Goal: Task Accomplishment & Management: Complete application form

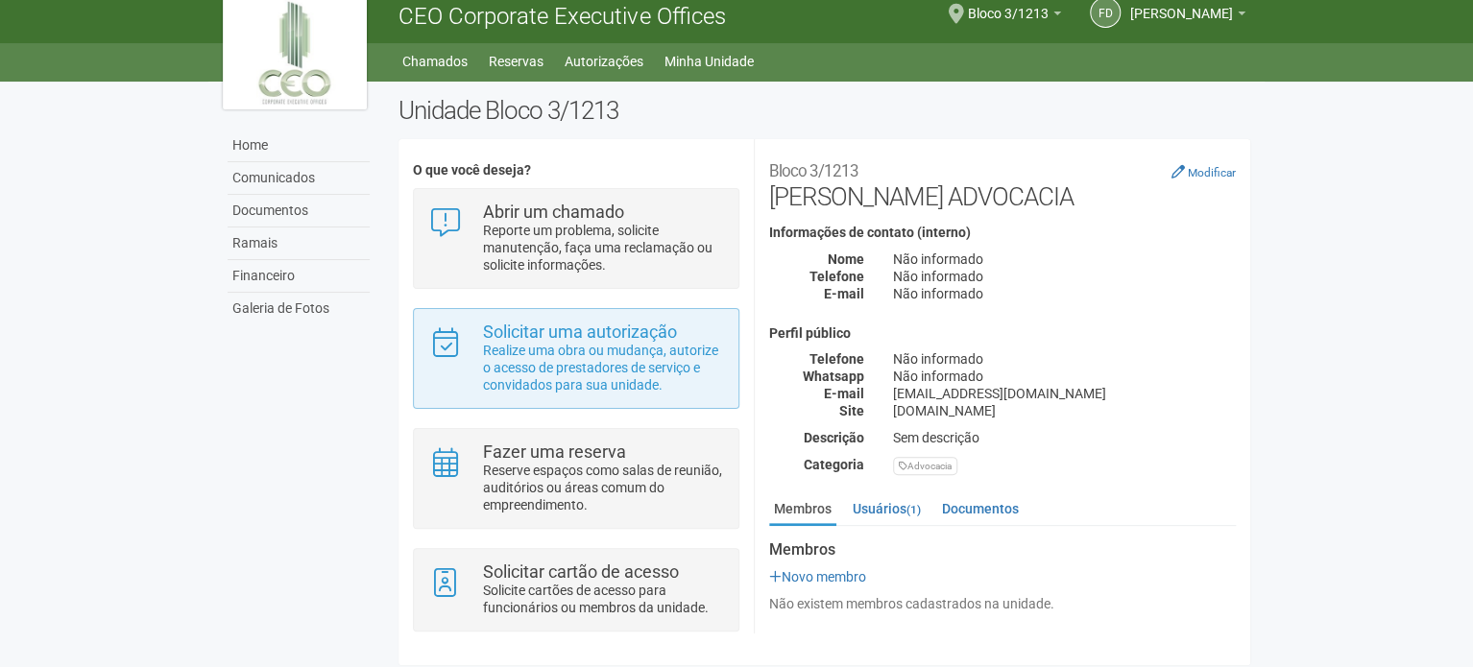
scroll to position [20, 0]
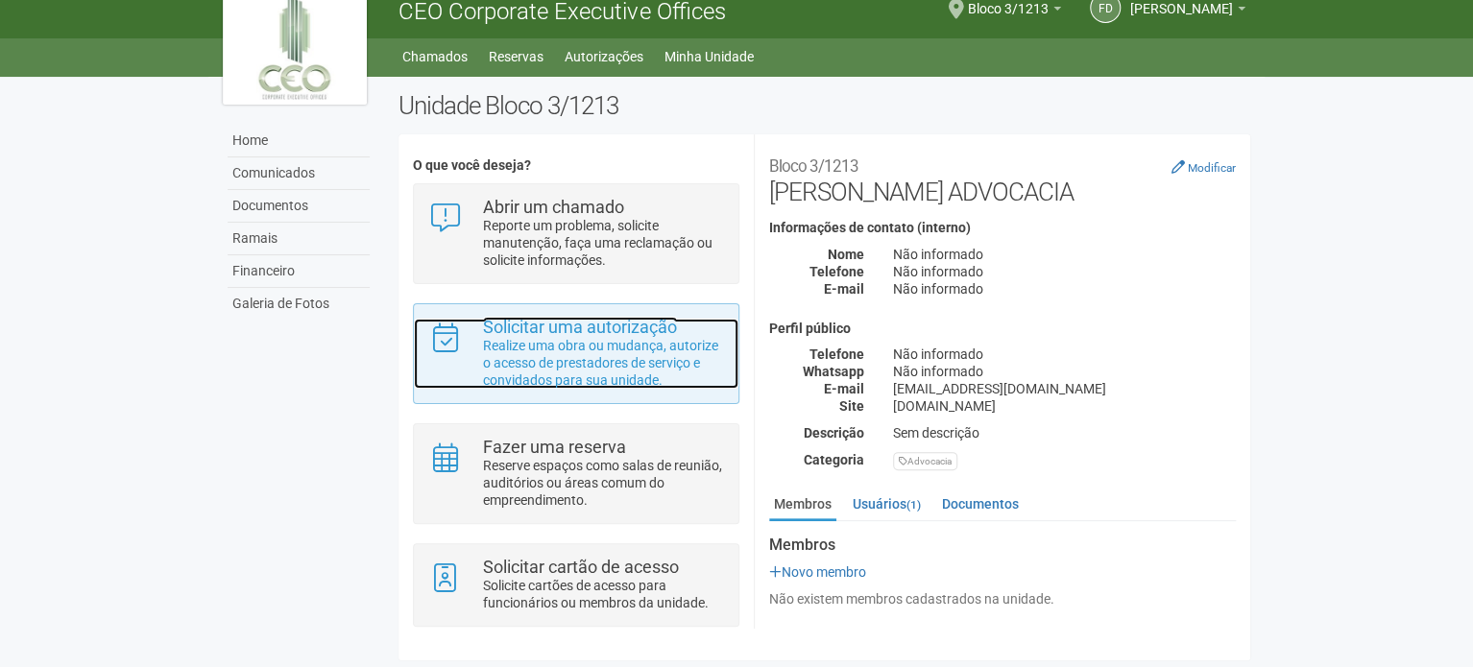
click at [624, 363] on p "Realize uma obra ou mudança, autorize o acesso de prestadores de serviço e conv…" at bounding box center [603, 363] width 241 height 52
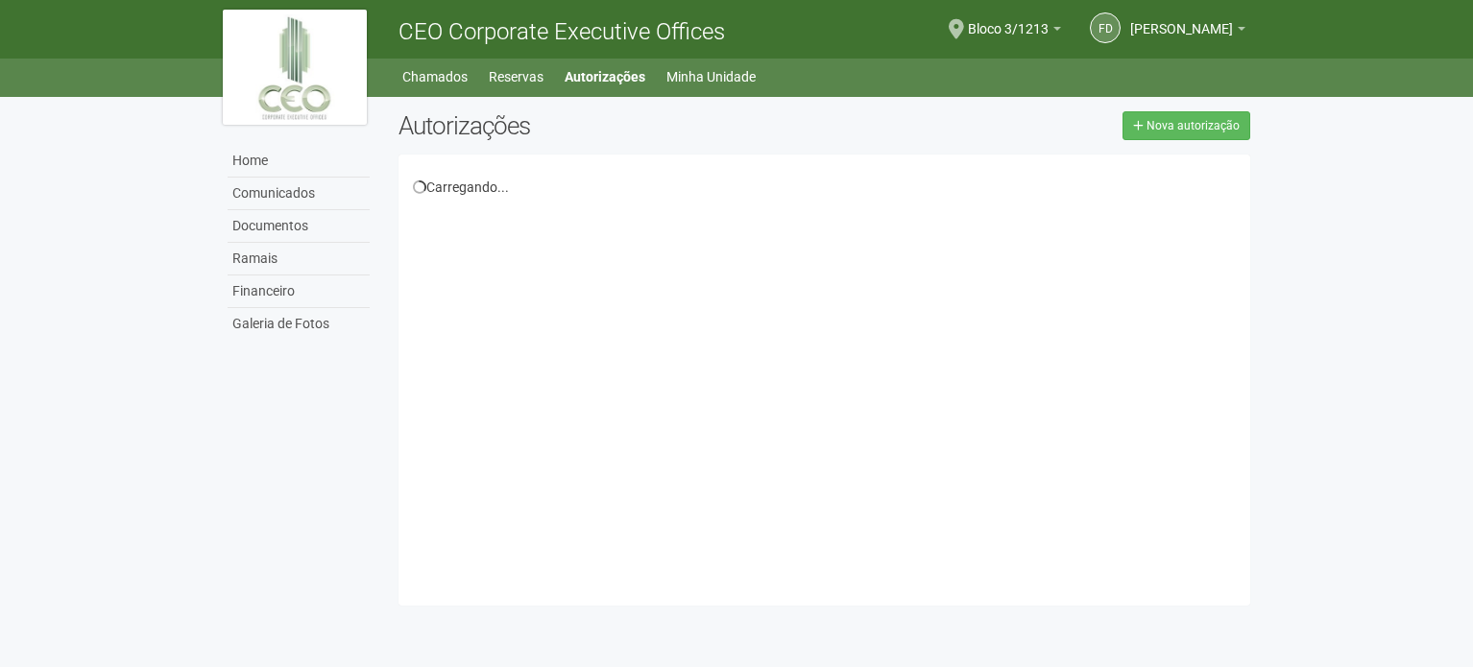
select select "**"
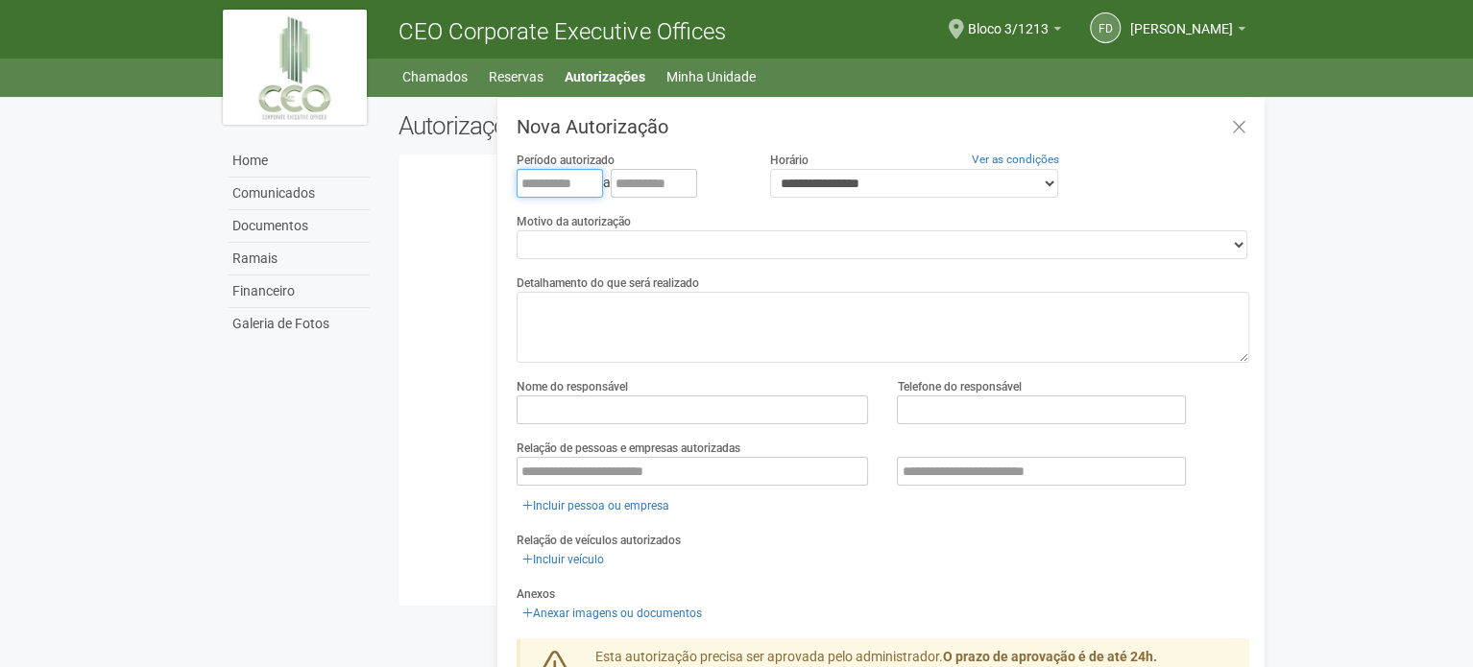
click at [530, 181] on input "text" at bounding box center [560, 183] width 86 height 29
type input "**********"
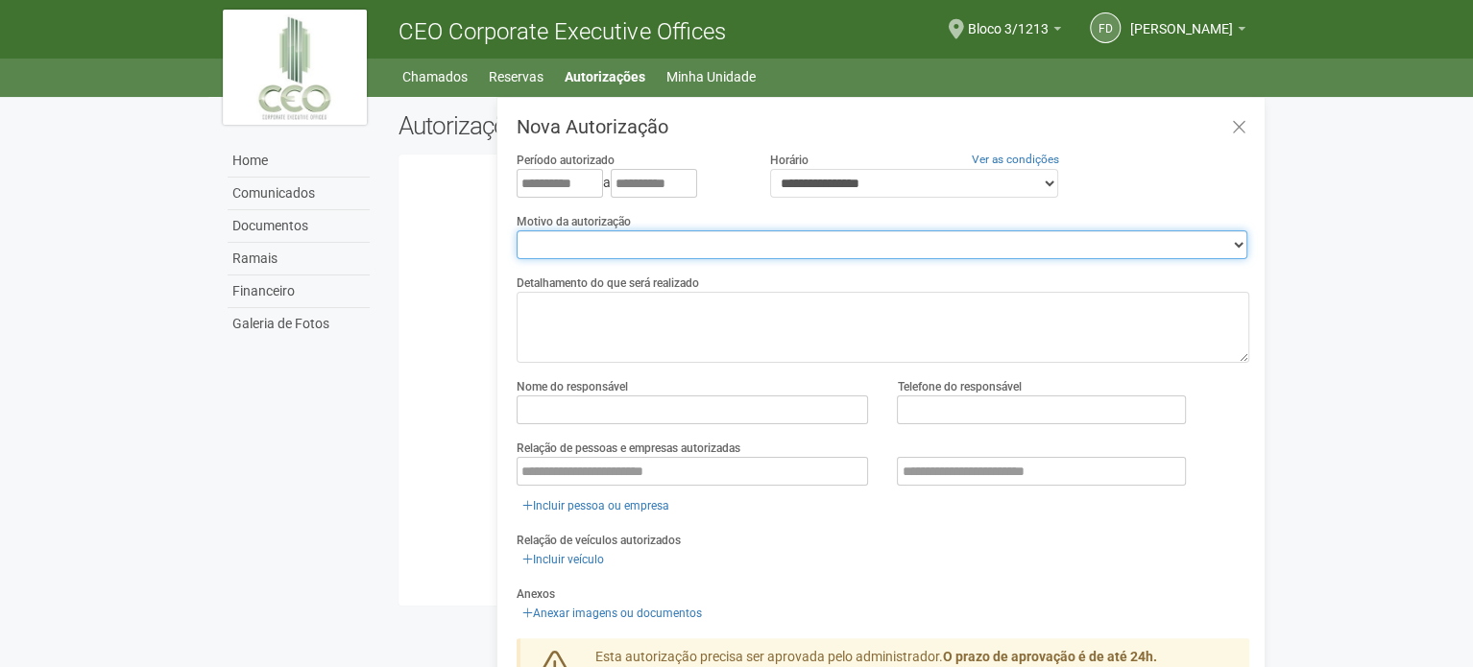
click at [699, 245] on select "**********" at bounding box center [882, 244] width 731 height 29
select select "******"
click at [517, 230] on select "**********" at bounding box center [882, 244] width 731 height 29
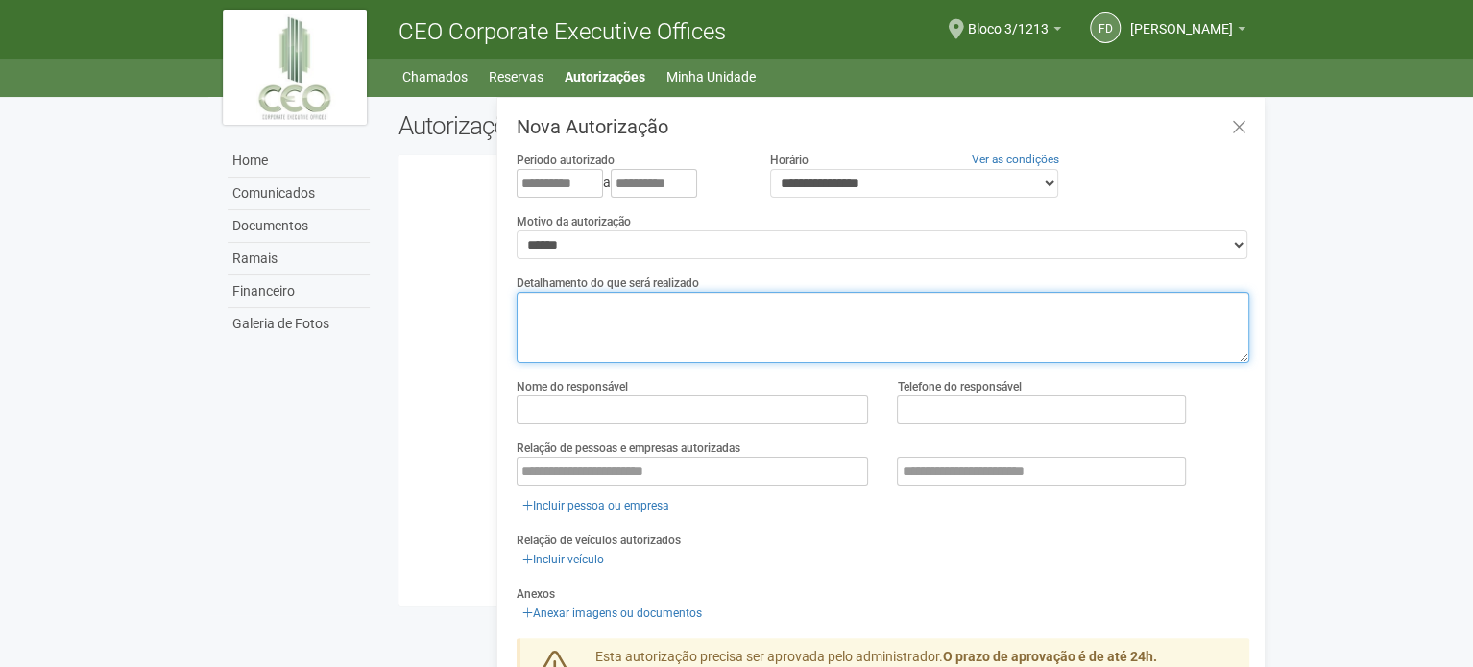
click at [626, 315] on textarea at bounding box center [883, 327] width 733 height 71
type textarea "*"
type textarea "**********"
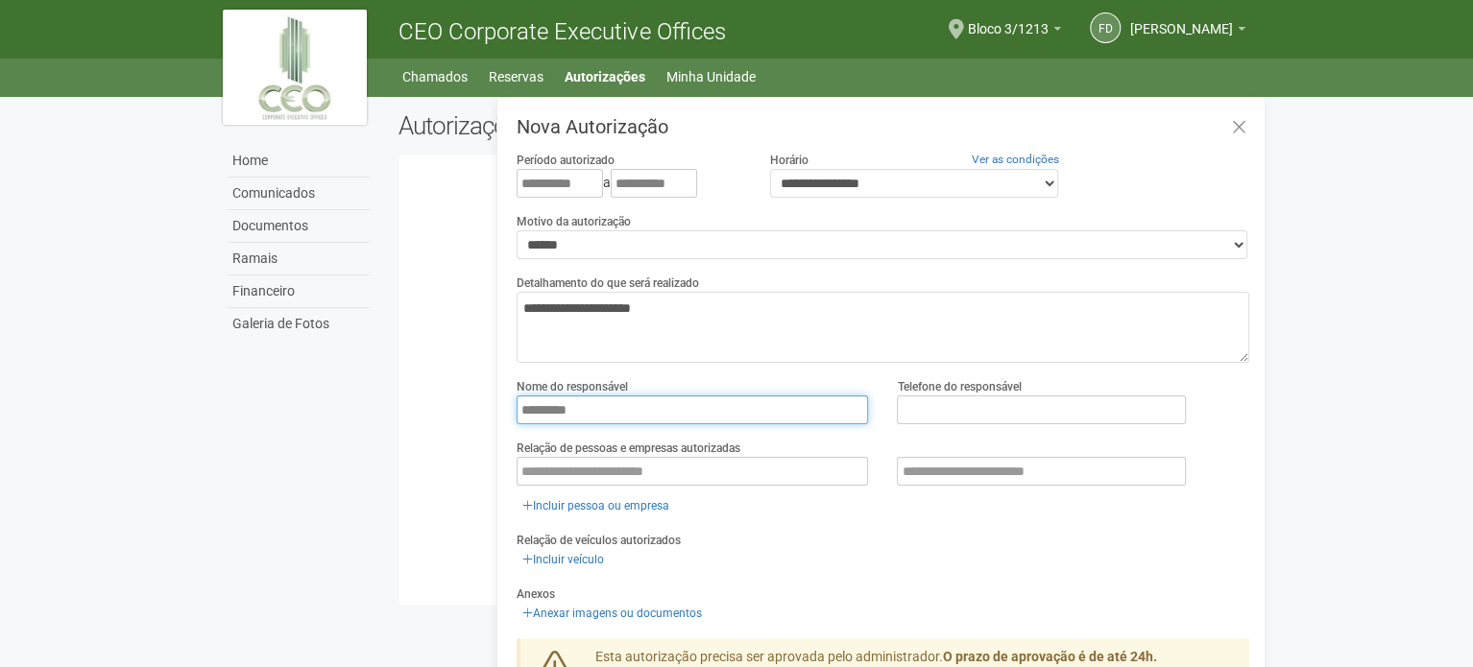
type input "*********"
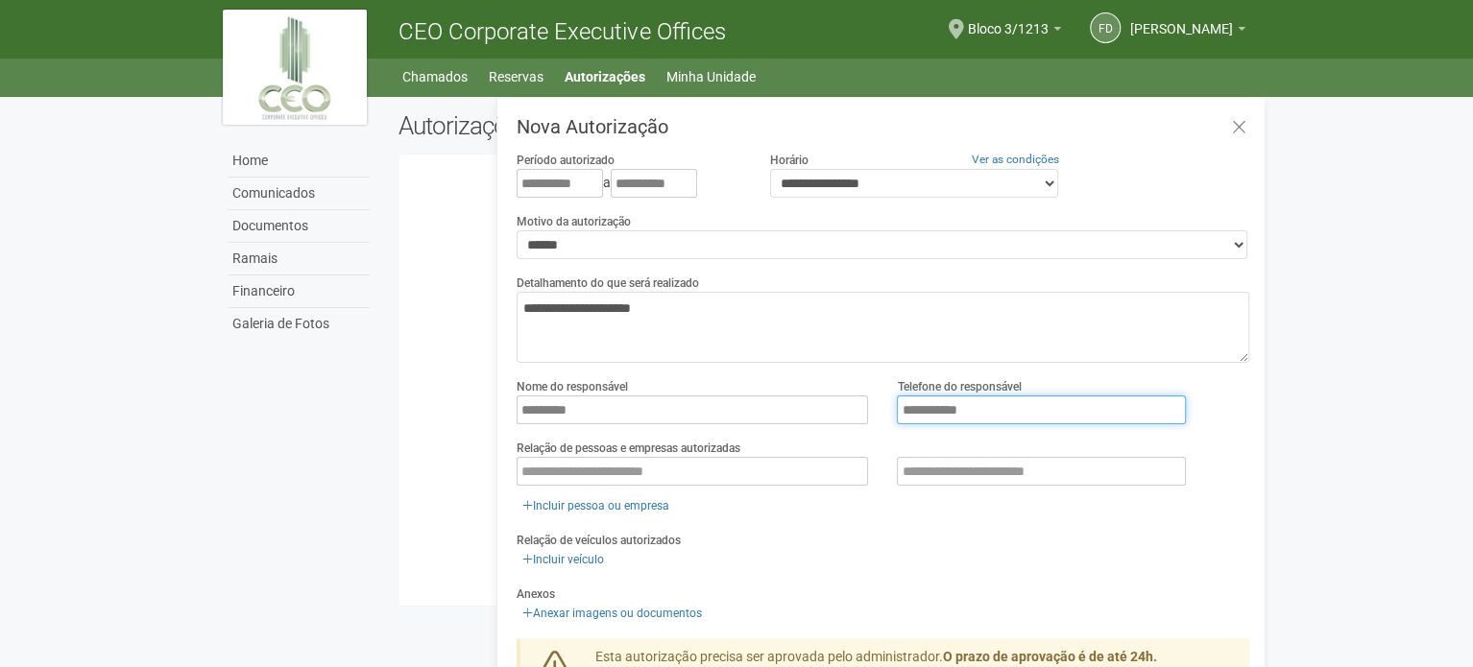
type input "**********"
click at [836, 506] on div "Incluir pessoa ou empresa" at bounding box center [883, 487] width 733 height 60
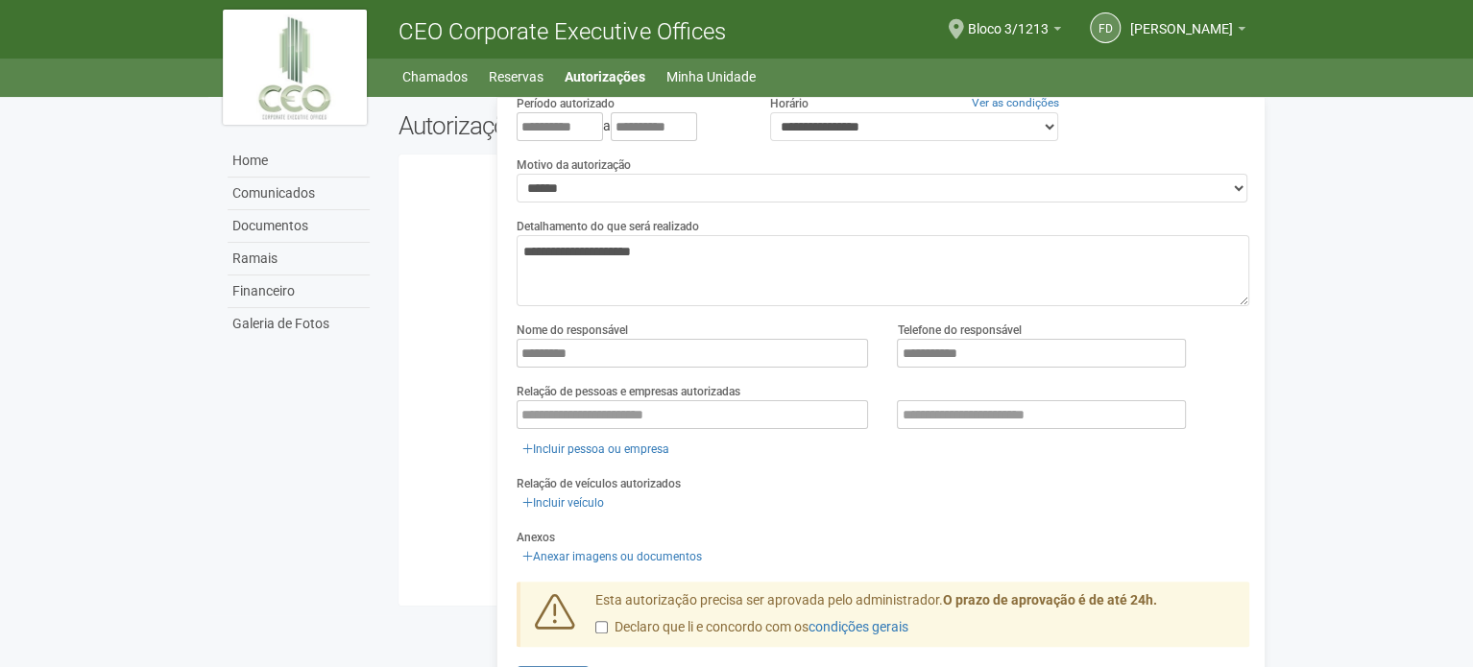
scroll to position [86, 0]
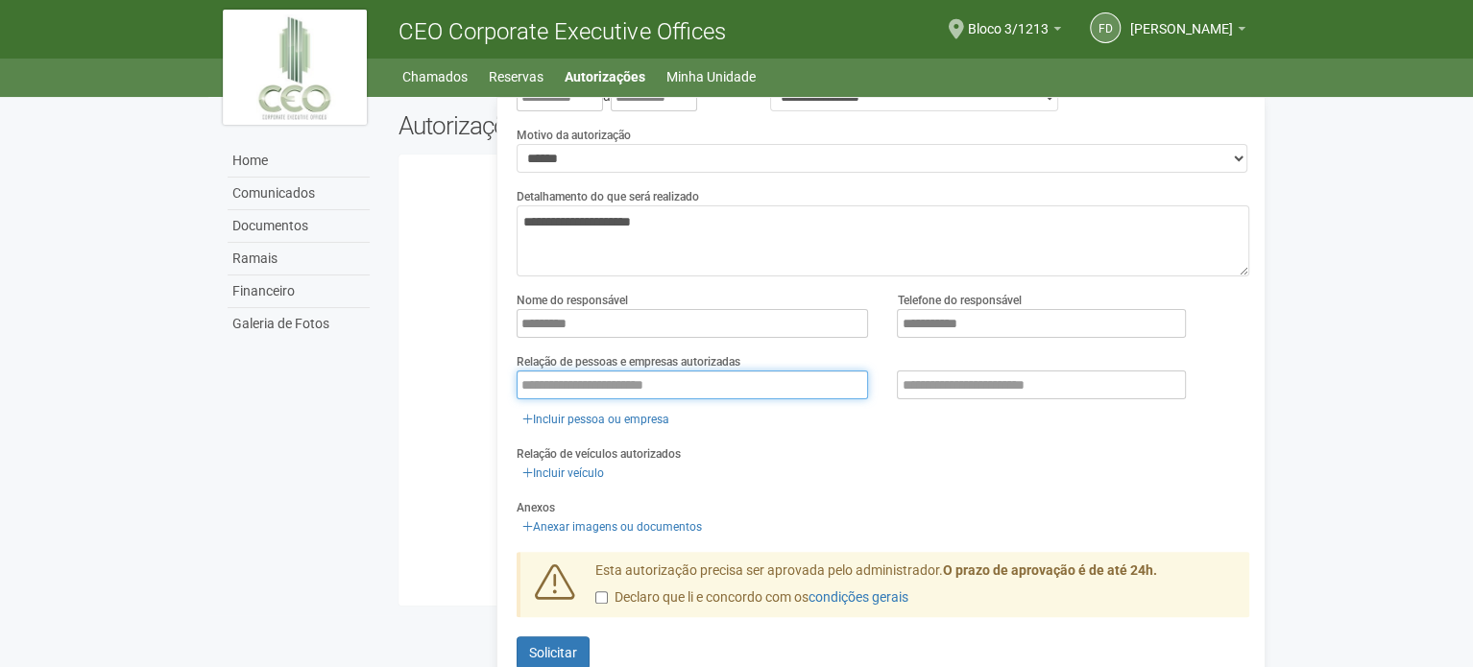
click at [641, 378] on input "text" at bounding box center [693, 385] width 352 height 29
type input "*********"
click at [1008, 453] on div "Relação de veículos autorizados Incluir veículo" at bounding box center [883, 464] width 733 height 39
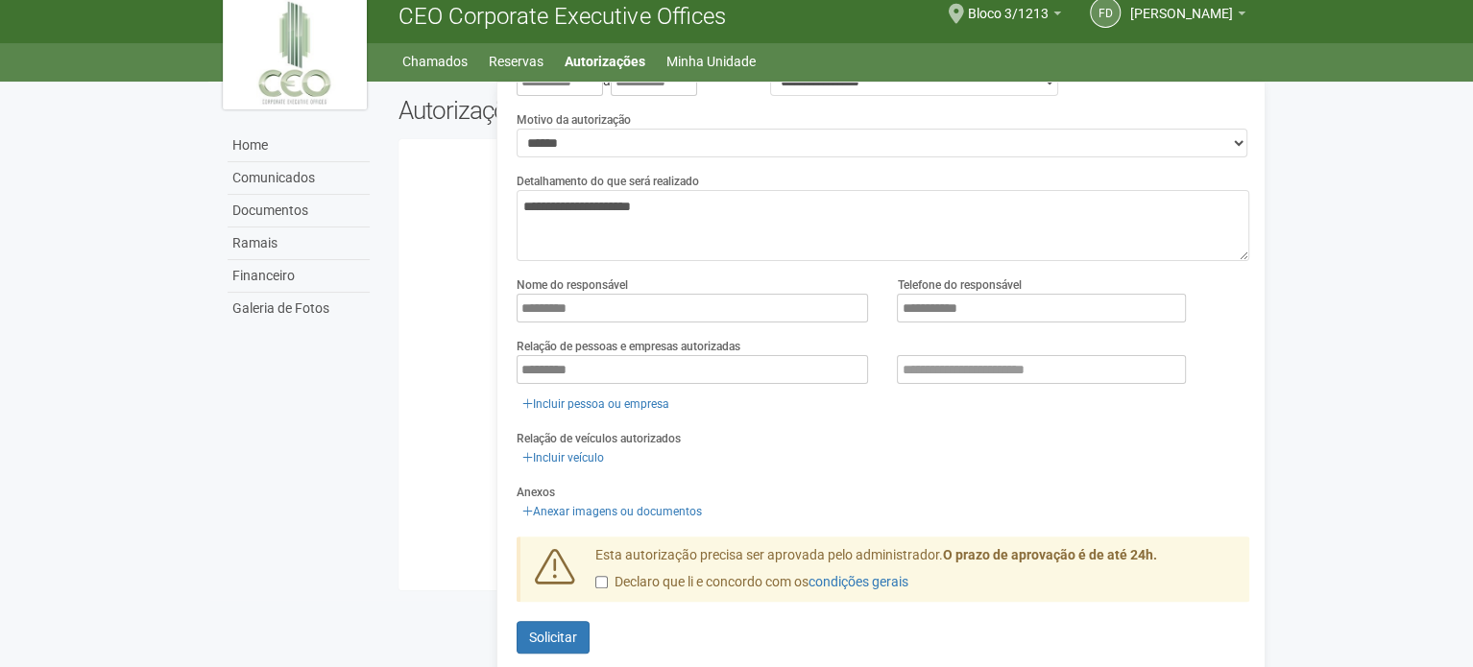
scroll to position [30, 0]
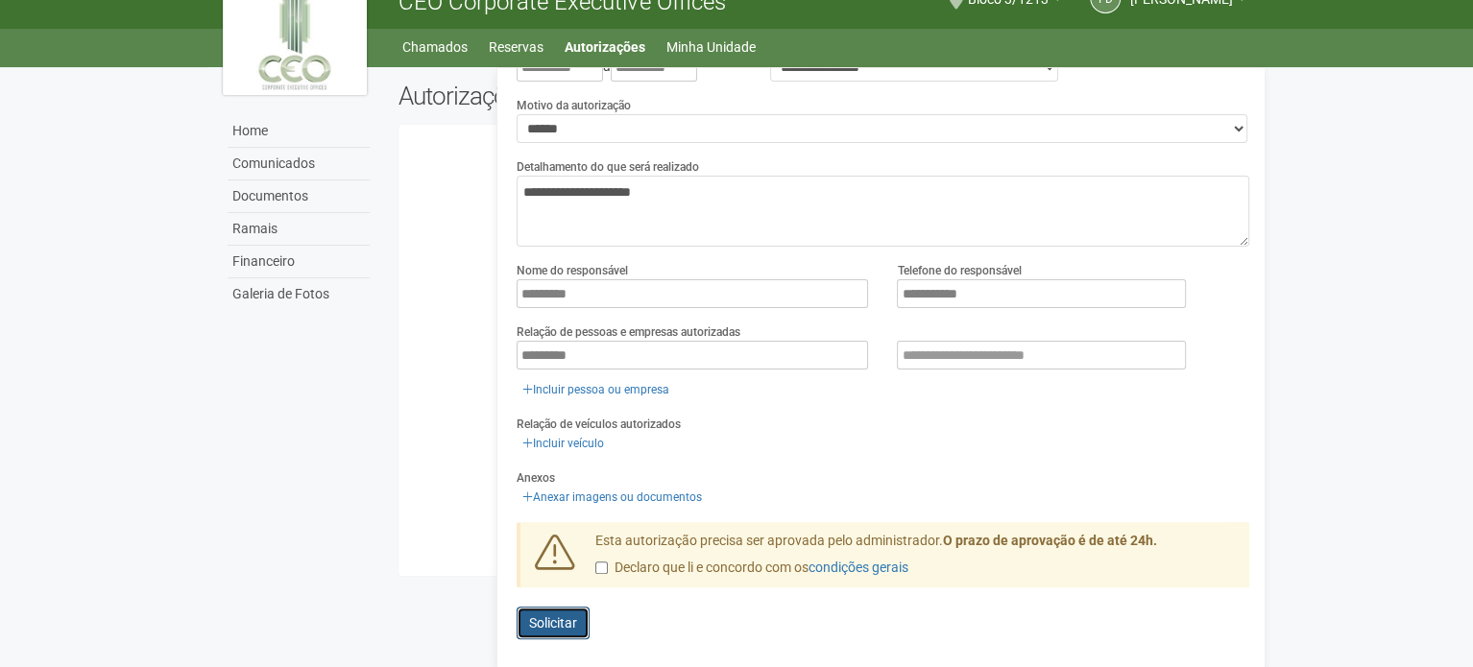
click at [552, 620] on span "Solicitar" at bounding box center [553, 623] width 48 height 15
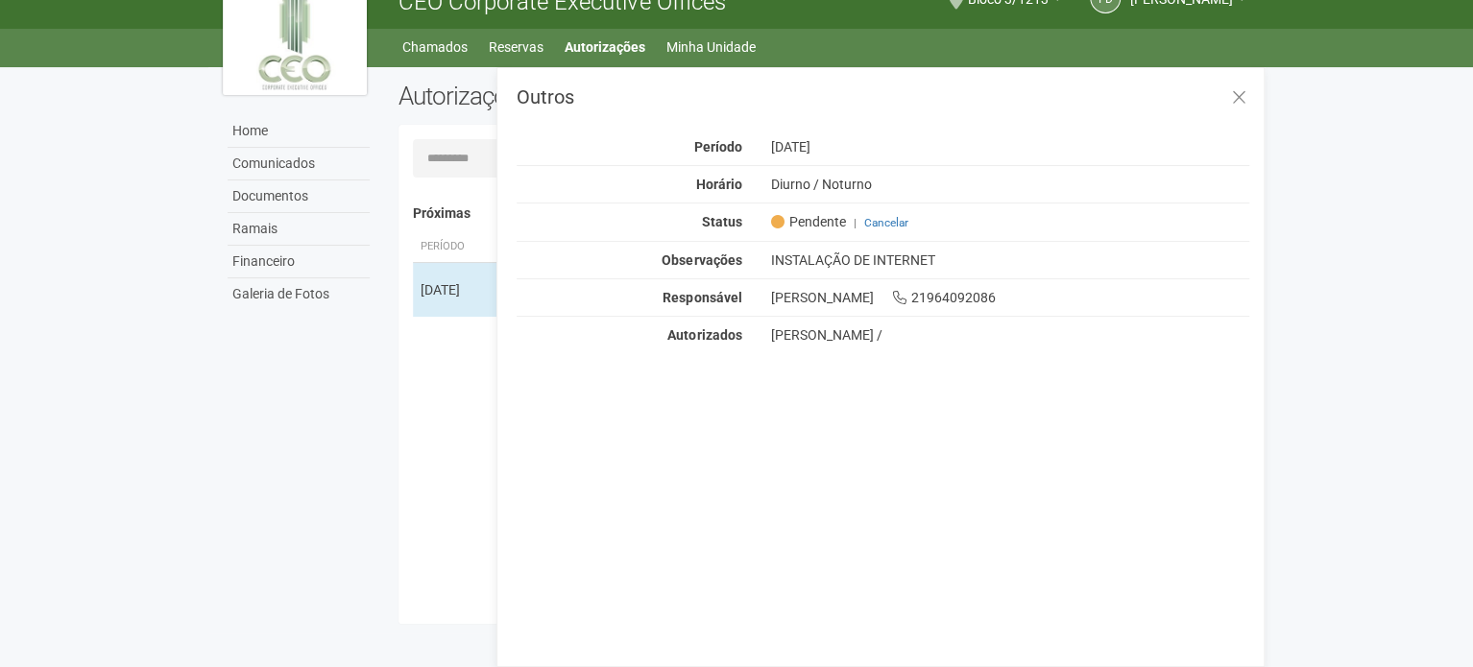
scroll to position [0, 0]
click at [1241, 99] on icon at bounding box center [1239, 97] width 14 height 19
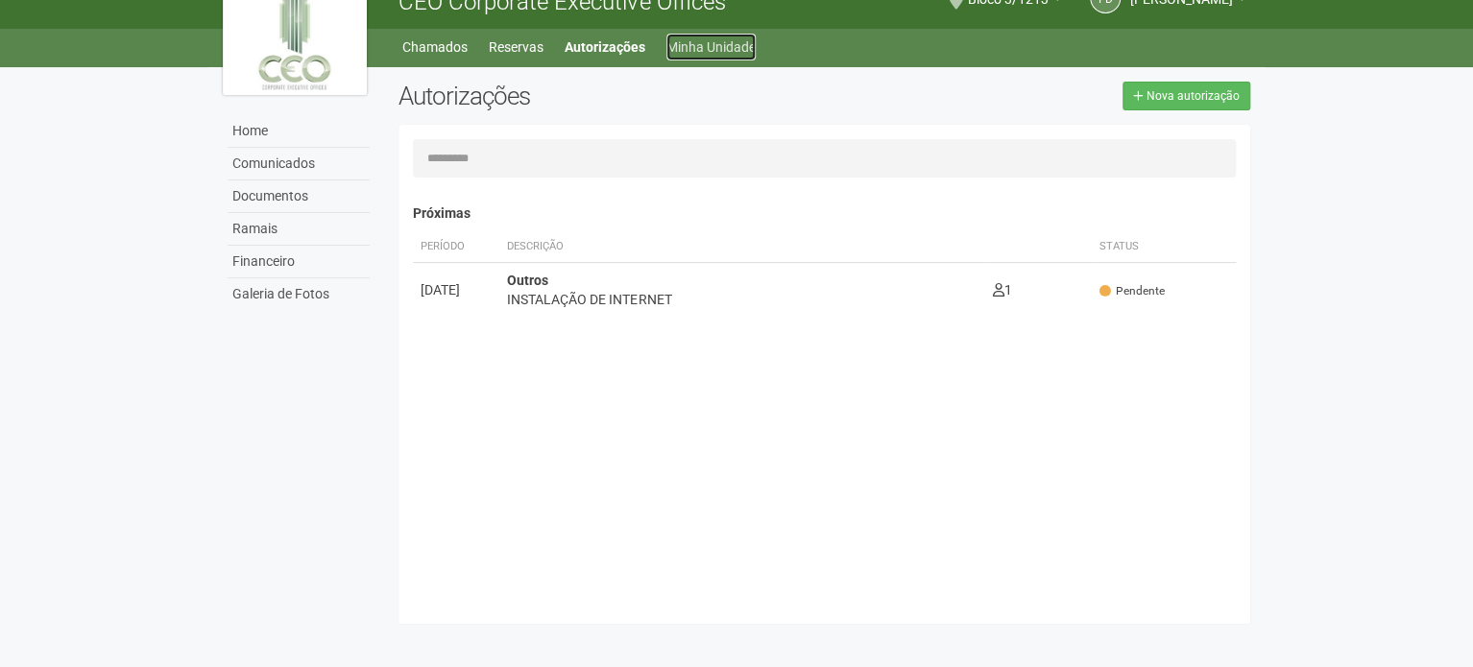
click at [706, 44] on link "Minha Unidade" at bounding box center [710, 47] width 89 height 27
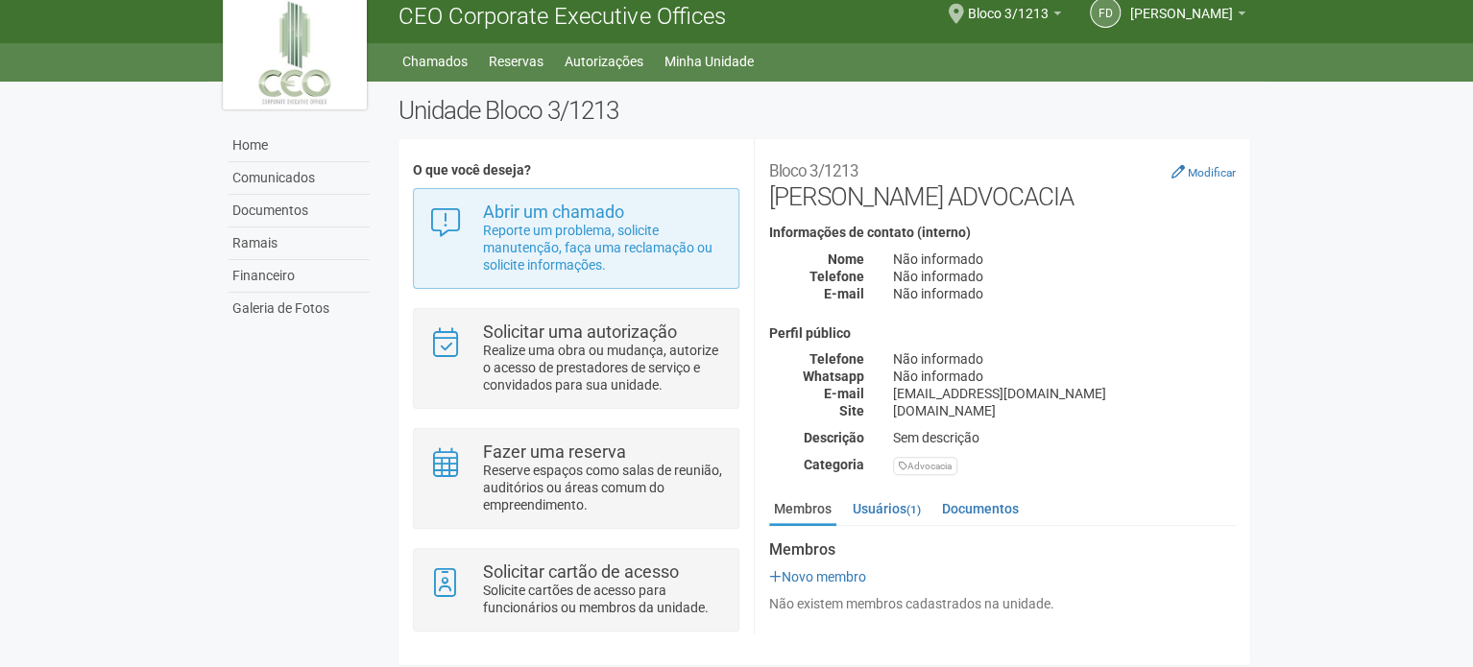
scroll to position [20, 0]
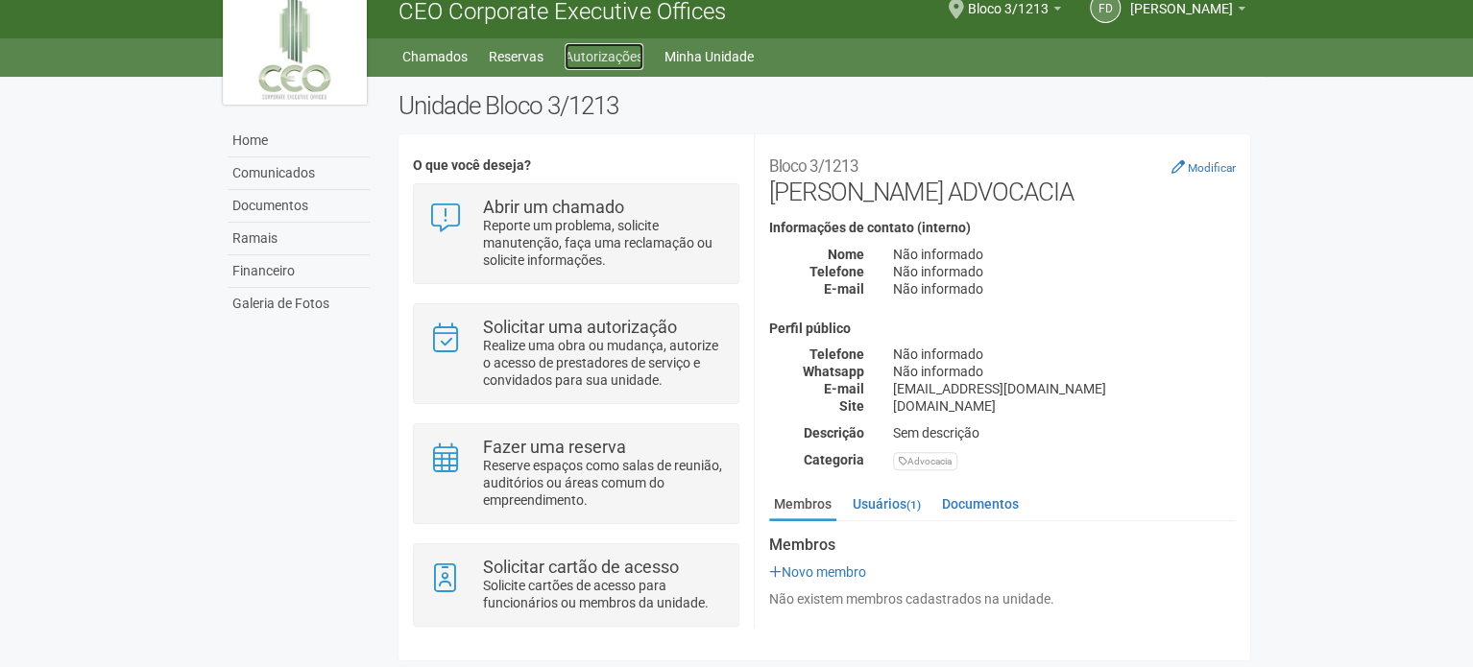
click at [626, 53] on link "Autorizações" at bounding box center [604, 56] width 79 height 27
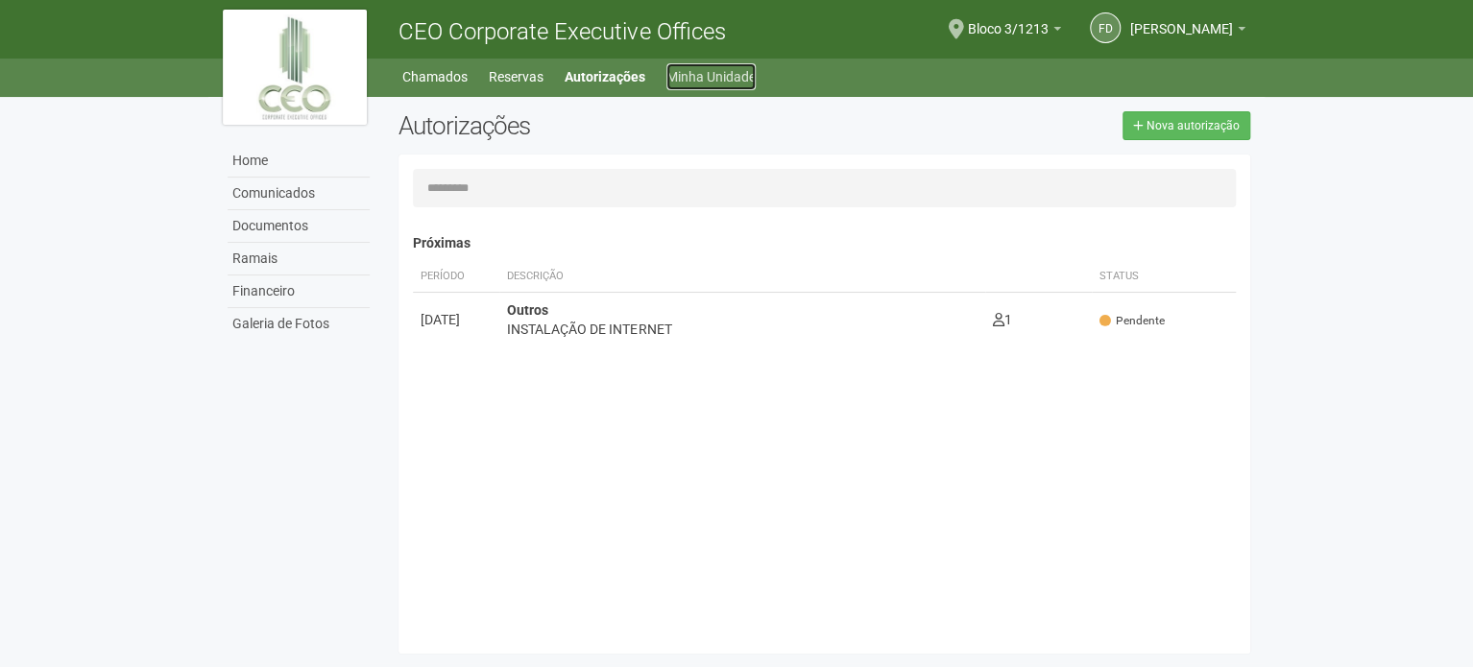
click at [713, 78] on link "Minha Unidade" at bounding box center [710, 76] width 89 height 27
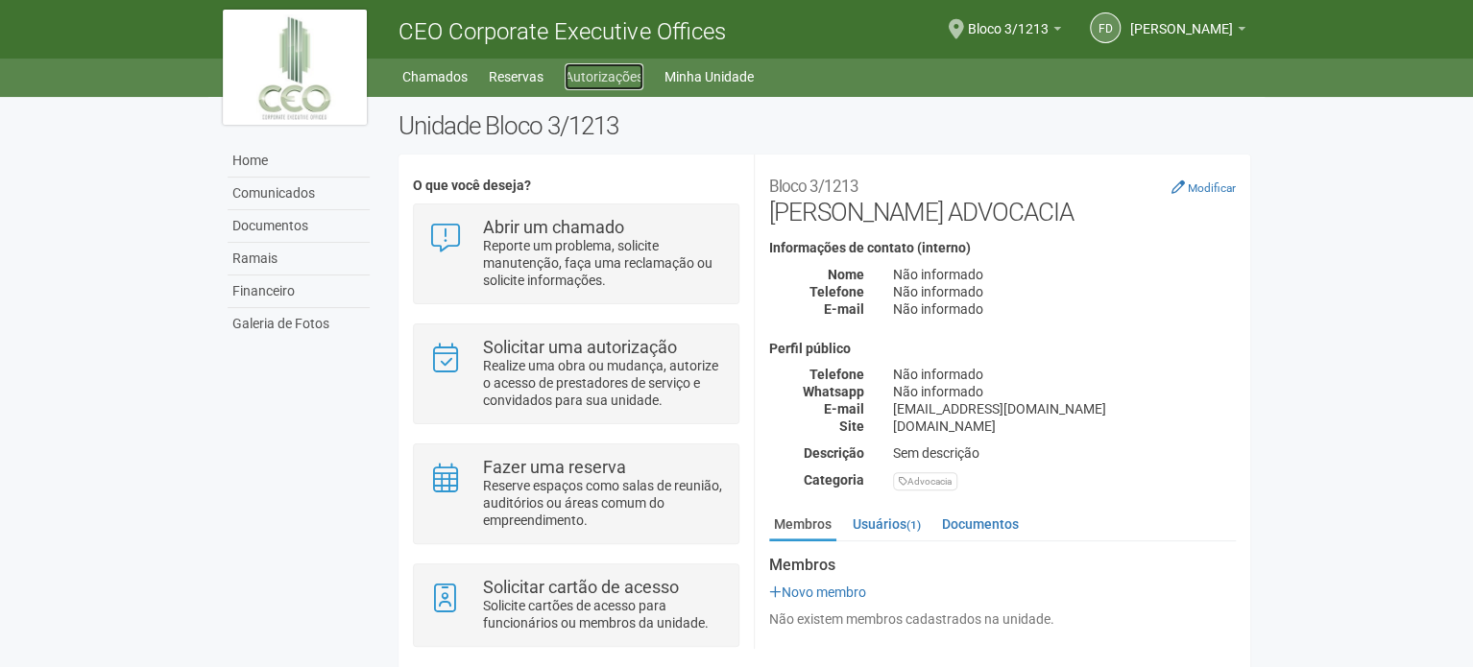
click at [622, 73] on link "Autorizações" at bounding box center [604, 76] width 79 height 27
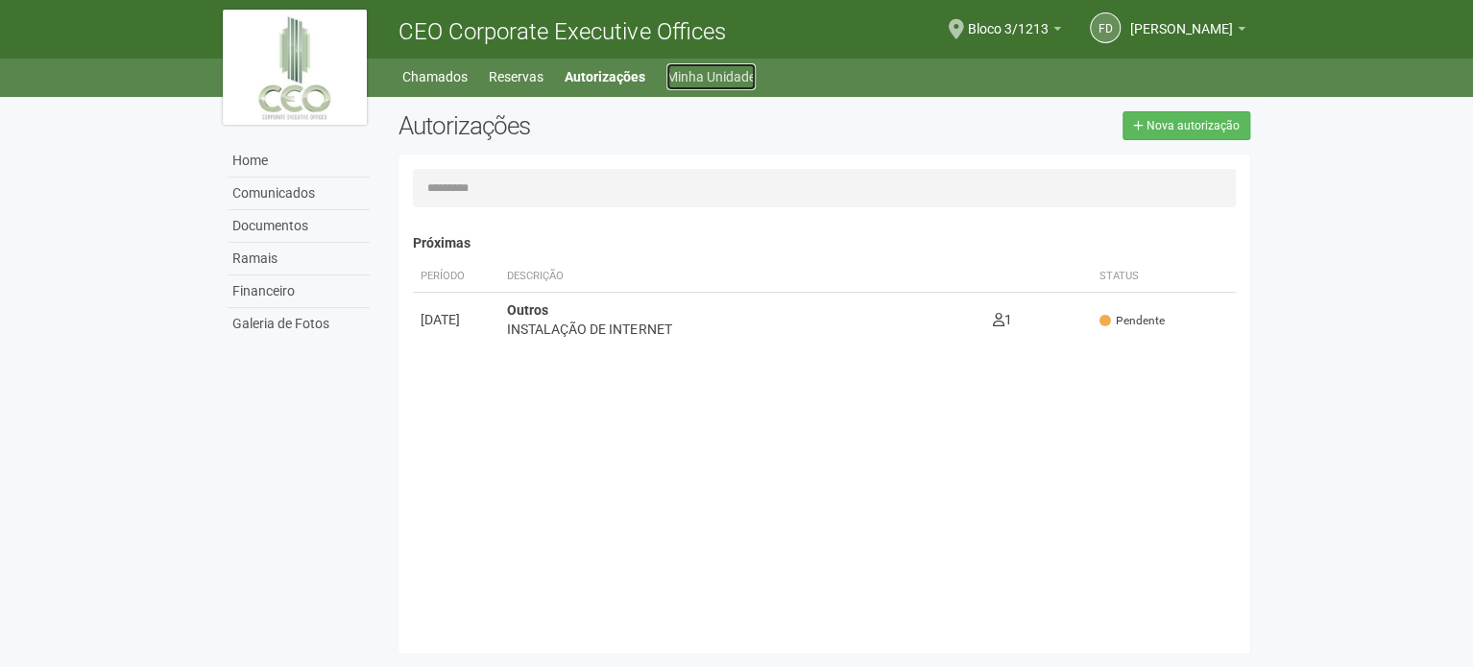
click at [745, 72] on link "Minha Unidade" at bounding box center [710, 76] width 89 height 27
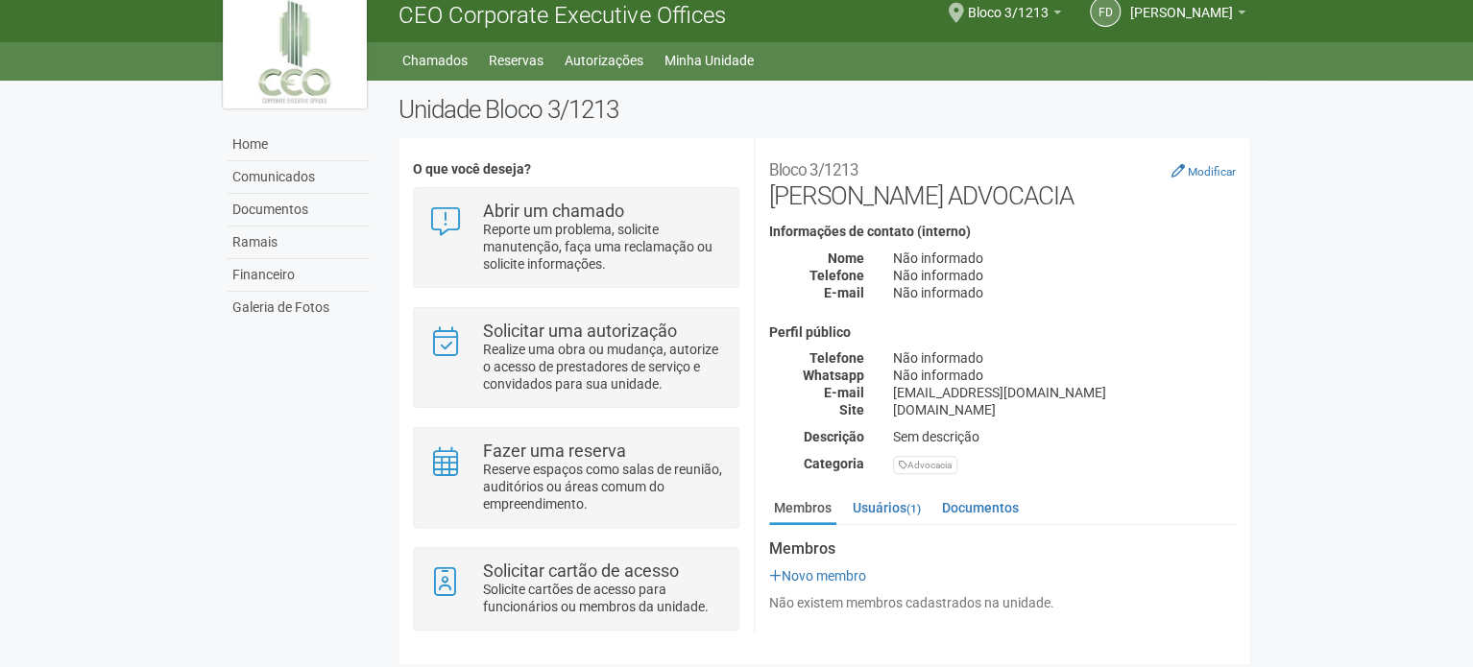
scroll to position [20, 0]
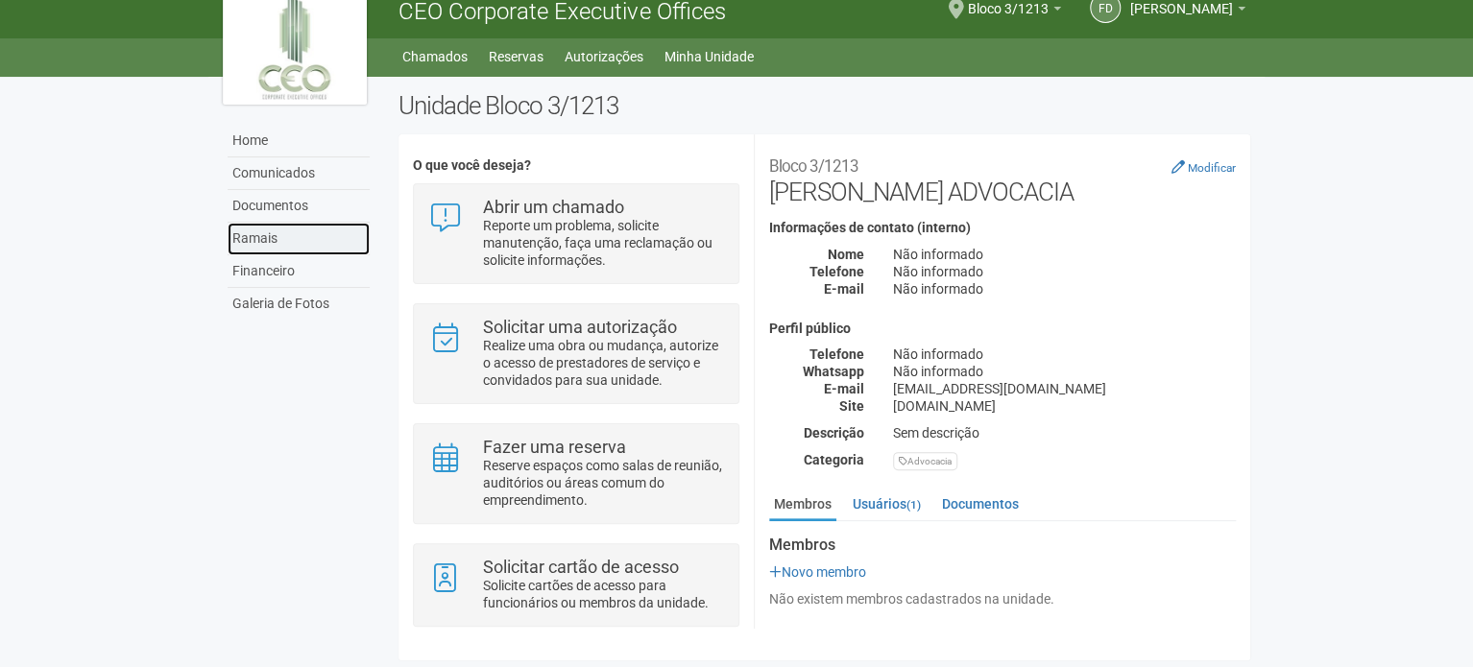
click at [260, 246] on link "Ramais" at bounding box center [299, 239] width 142 height 33
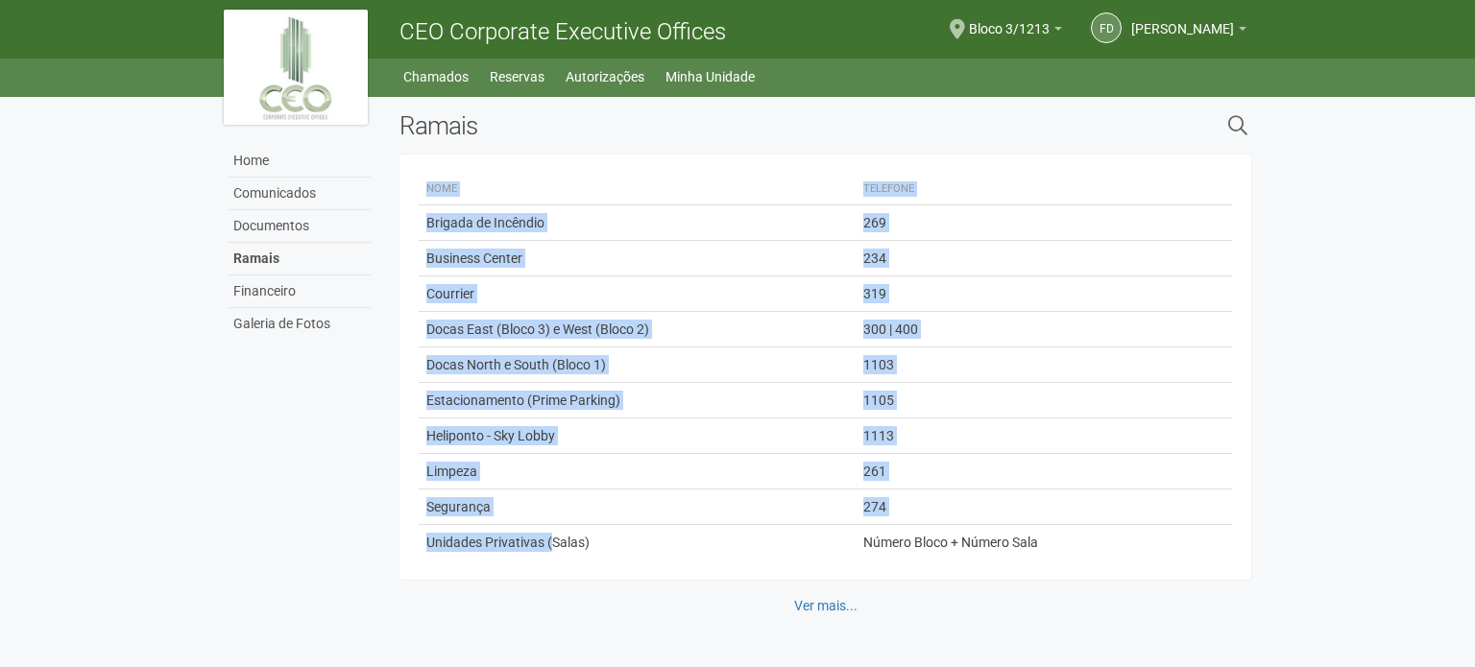
drag, startPoint x: 552, startPoint y: 537, endPoint x: 1194, endPoint y: 591, distance: 643.7
click at [1194, 591] on div "Nome Telefone Brigada de Incêndio 269 Business Center 234 Courrier 319 [GEOGRAP…" at bounding box center [825, 389] width 852 height 468
click at [1112, 566] on div "Nome Telefone Brigada de Incêndio 269 Business Center 234 Courrier 319 [GEOGRAP…" at bounding box center [825, 367] width 852 height 425
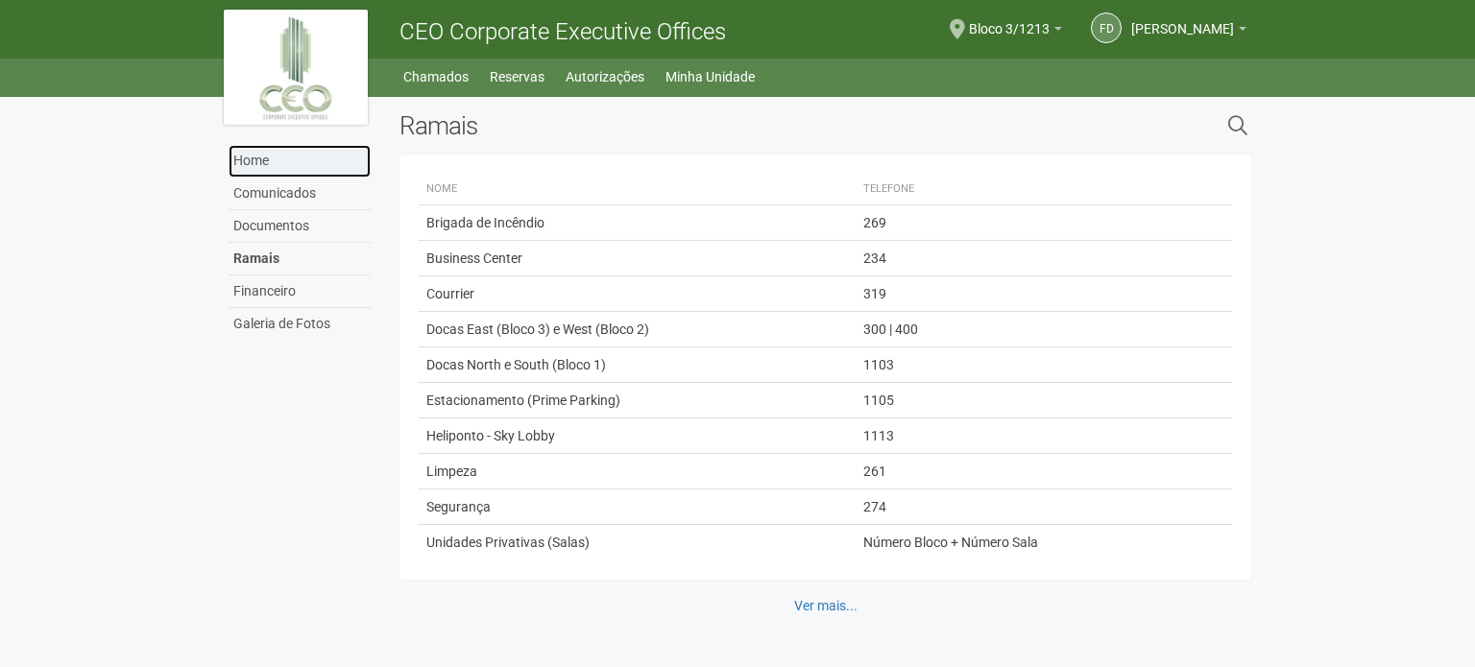
click at [253, 160] on link "Home" at bounding box center [300, 161] width 142 height 33
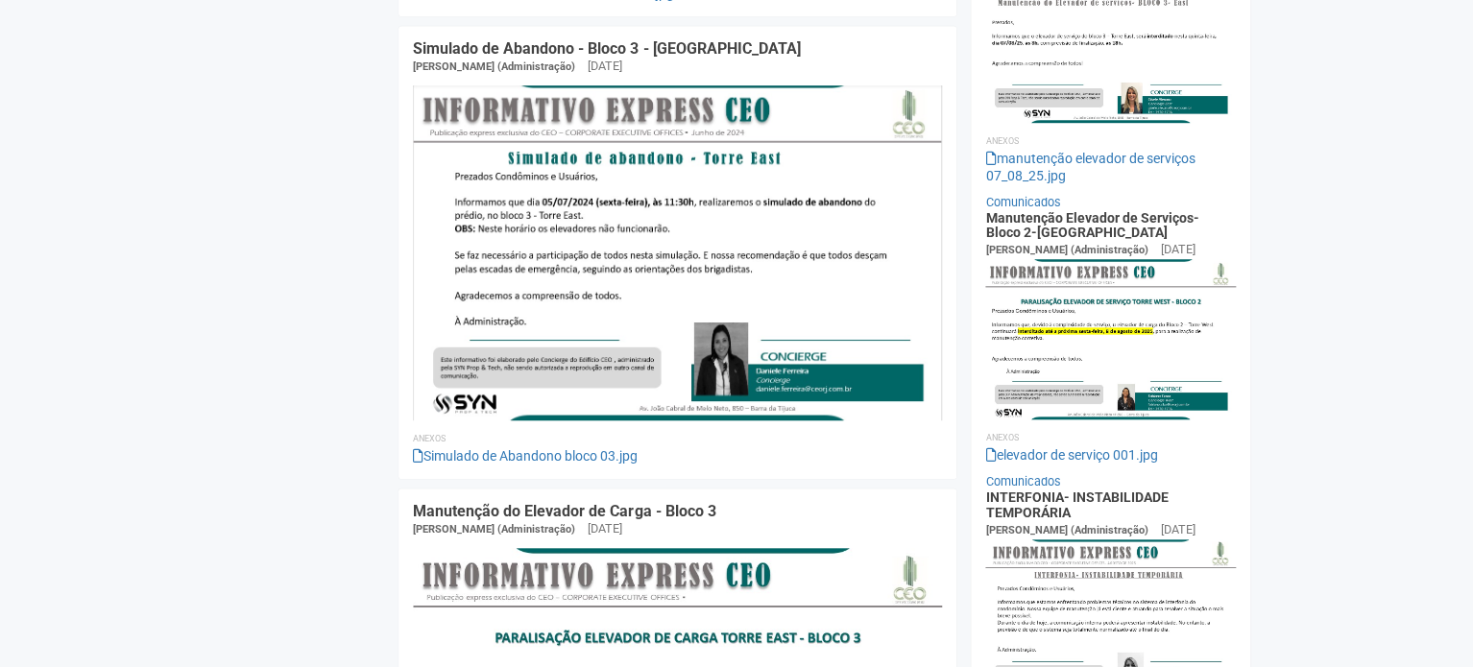
scroll to position [672, 0]
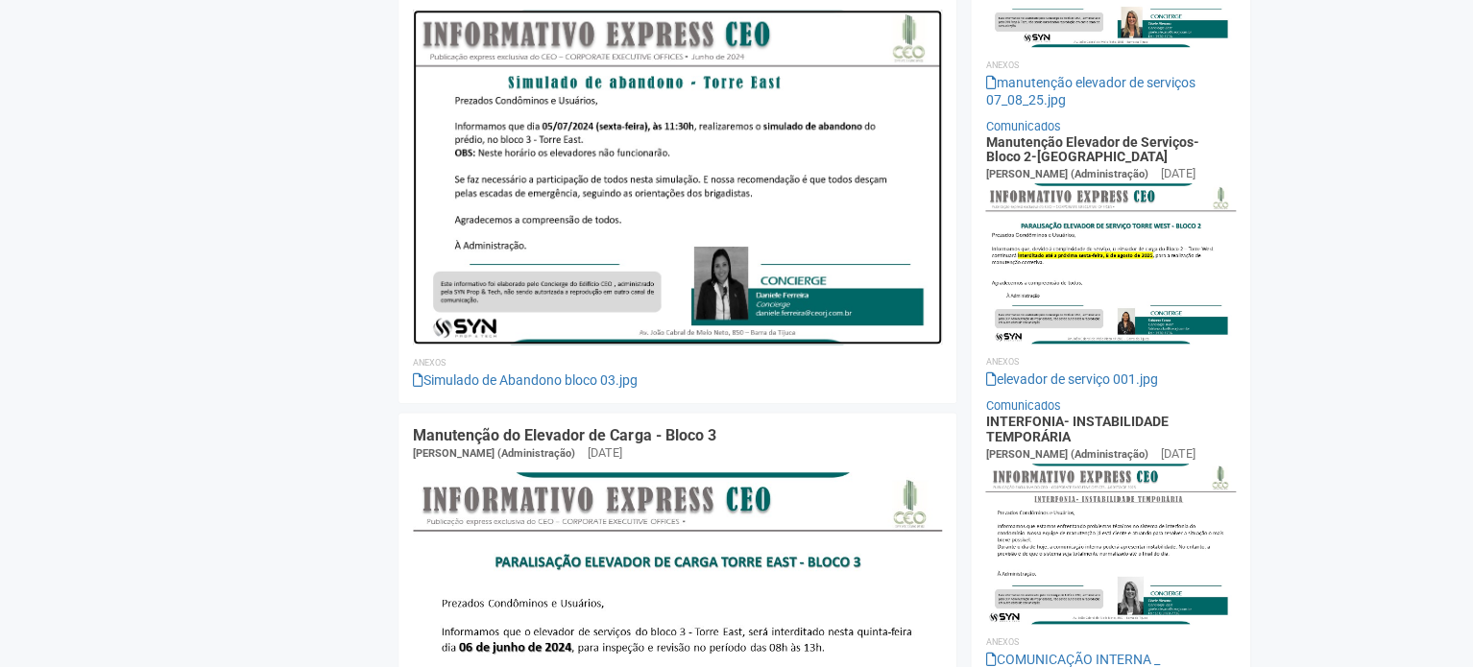
click at [671, 168] on img at bounding box center [677, 177] width 529 height 334
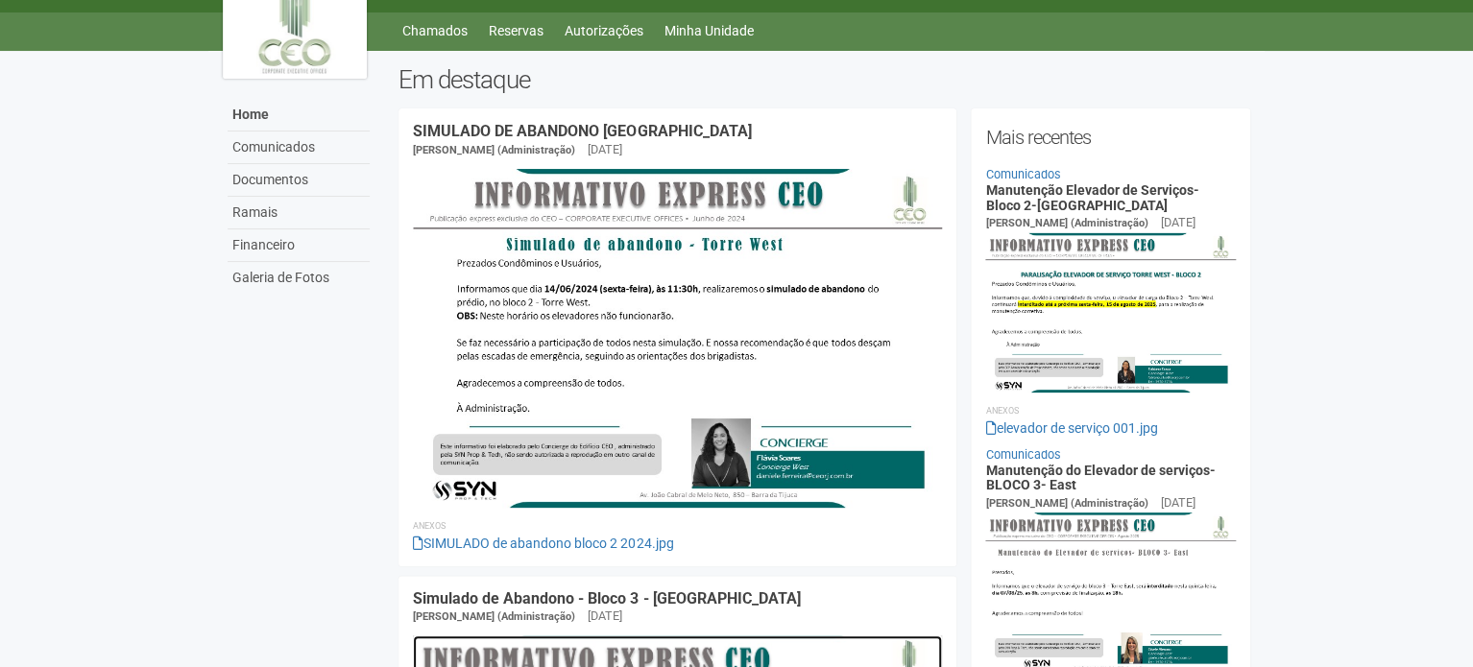
scroll to position [0, 0]
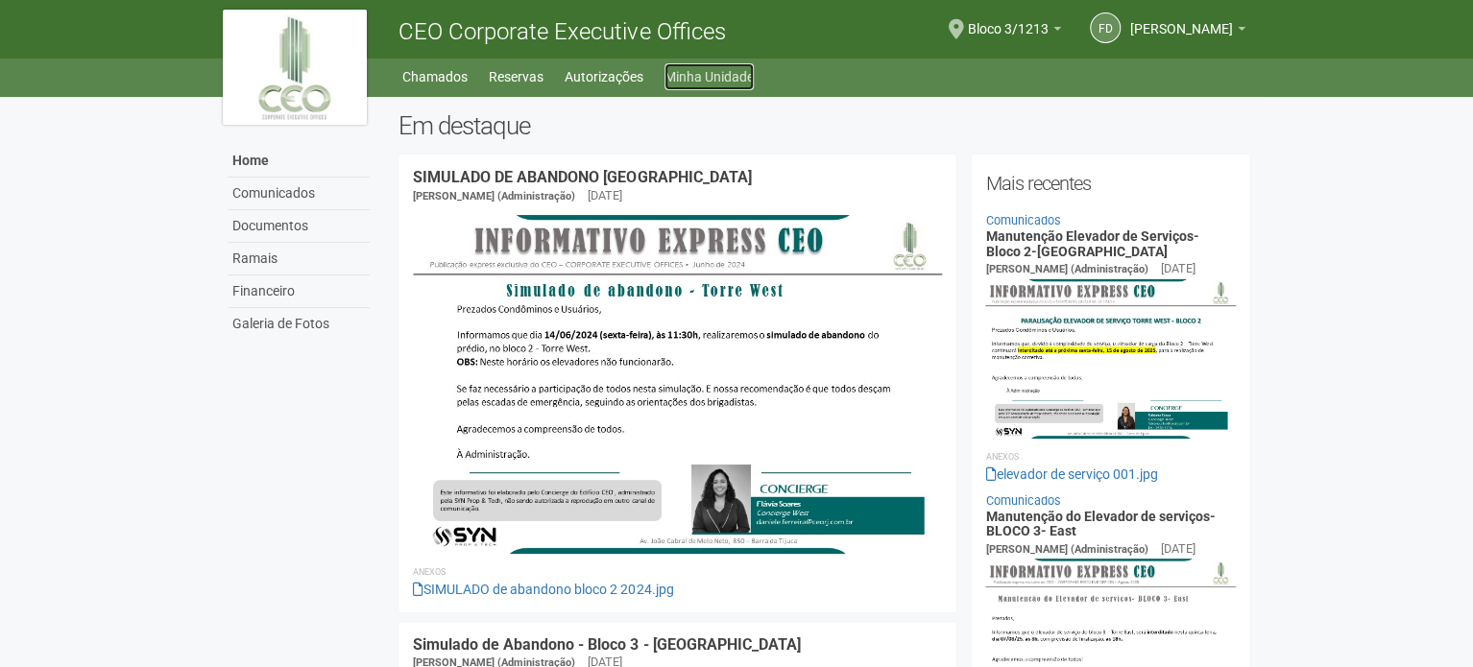
drag, startPoint x: 729, startPoint y: 73, endPoint x: 671, endPoint y: 72, distance: 57.6
click at [729, 73] on link "Minha Unidade" at bounding box center [709, 76] width 89 height 27
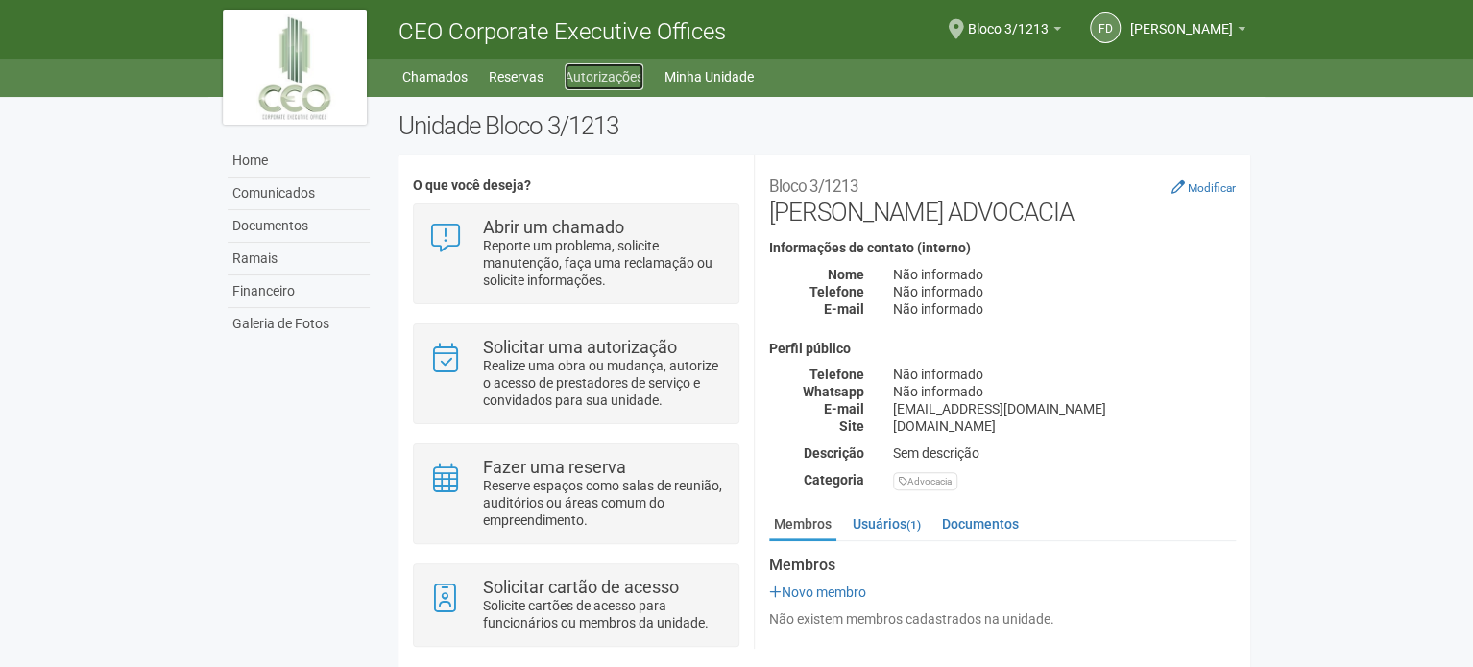
click at [611, 84] on link "Autorizações" at bounding box center [604, 76] width 79 height 27
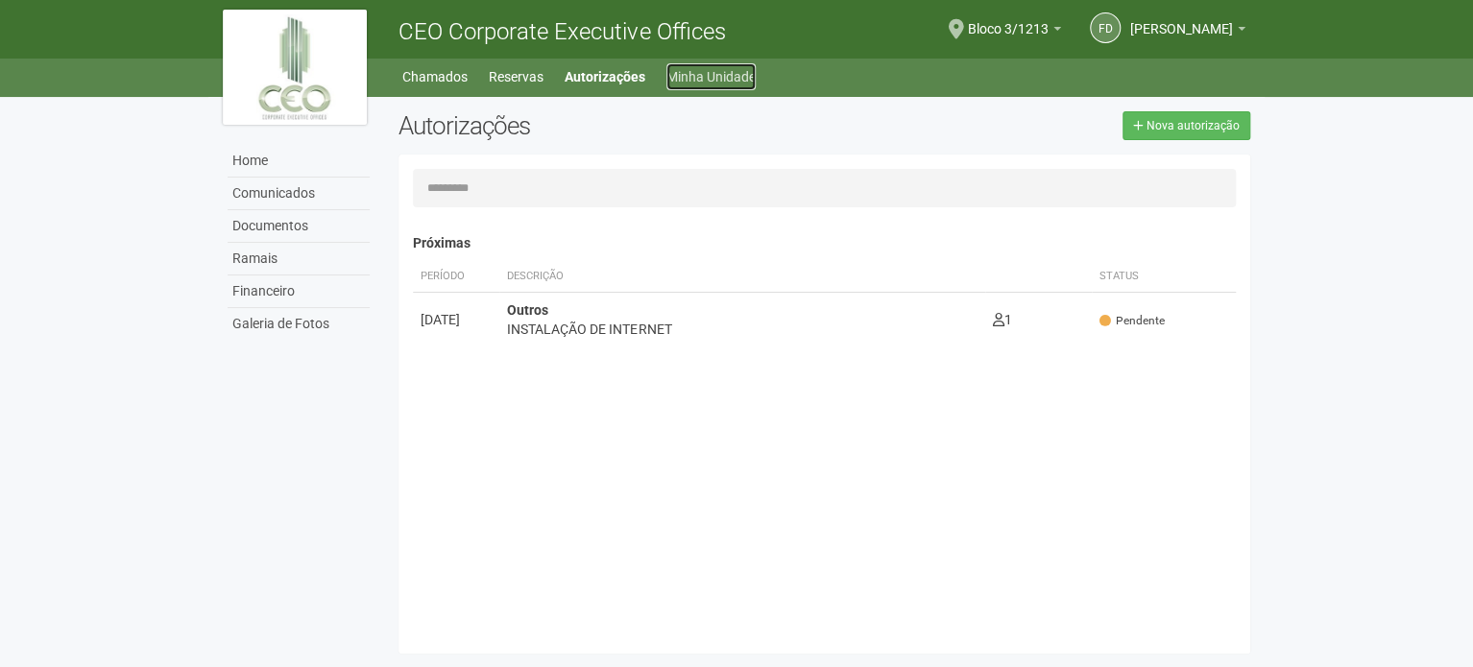
click at [726, 74] on link "Minha Unidade" at bounding box center [710, 76] width 89 height 27
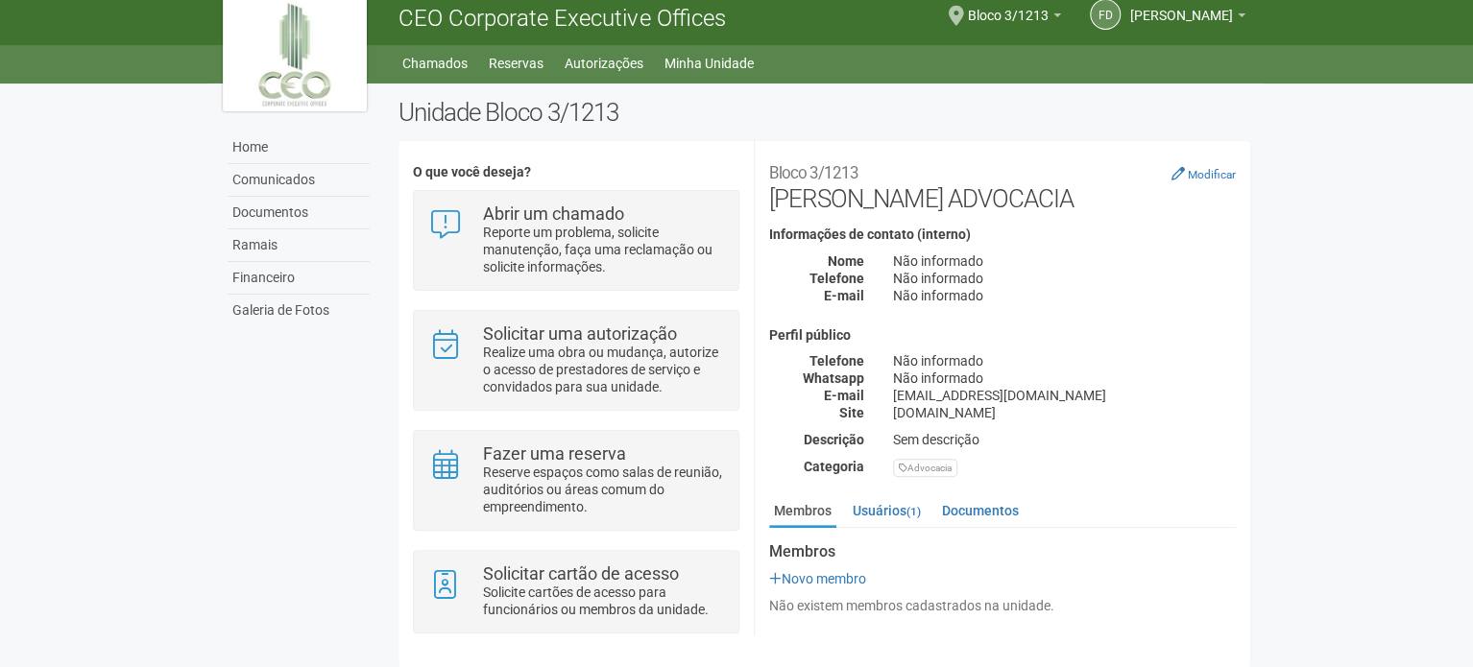
scroll to position [20, 0]
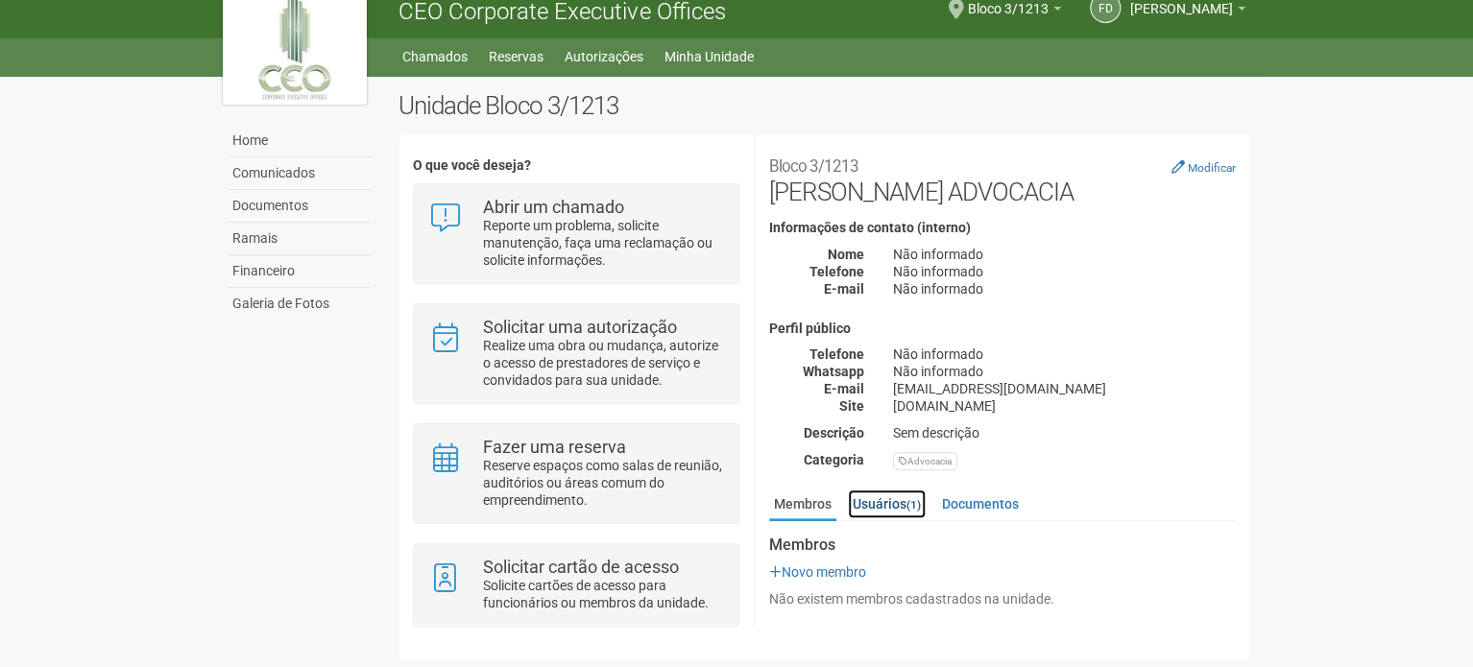
click at [905, 506] on link "Usuários (1)" at bounding box center [887, 504] width 78 height 29
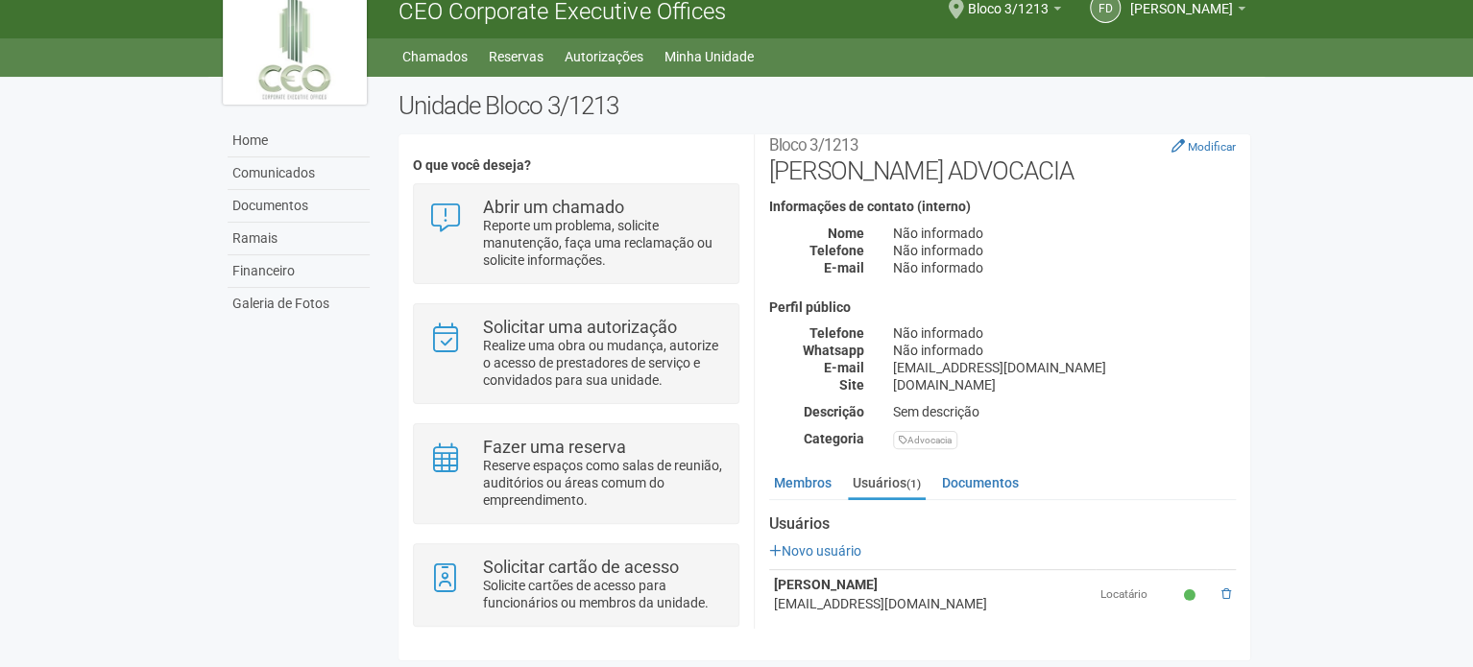
scroll to position [33, 0]
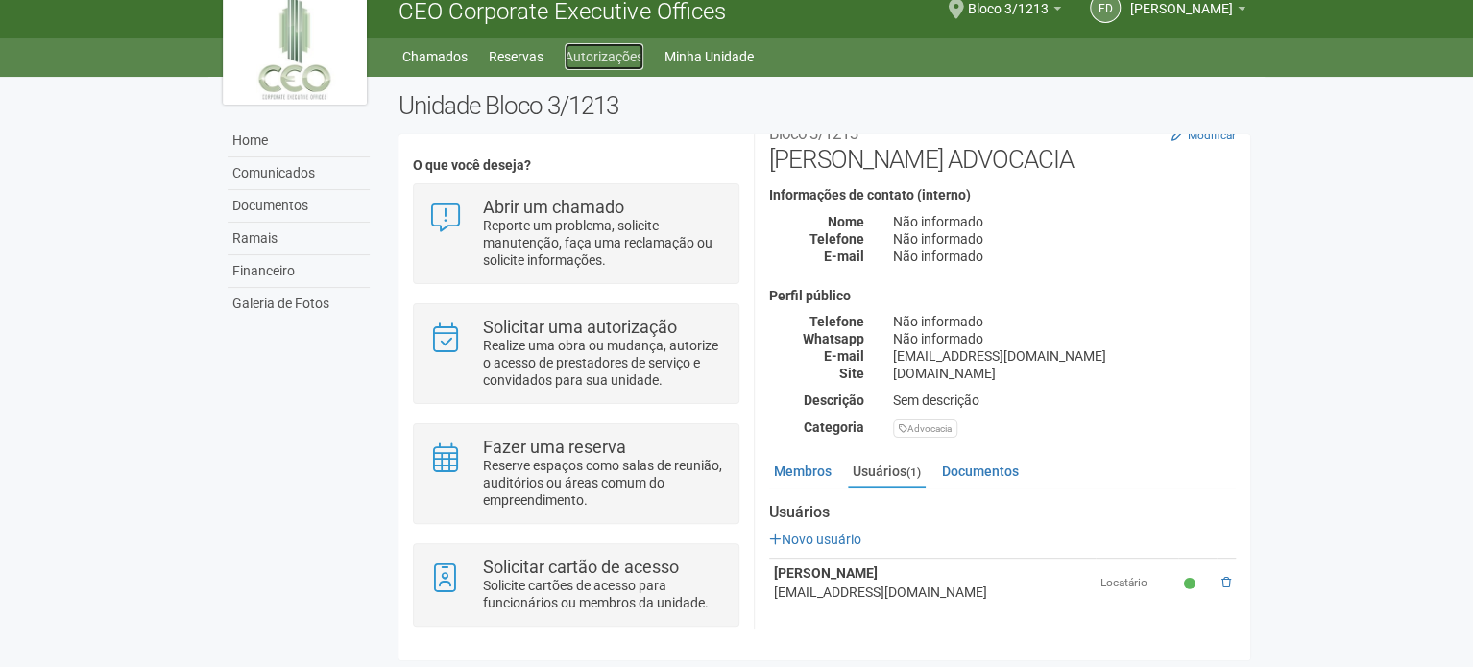
click at [622, 60] on link "Autorizações" at bounding box center [604, 56] width 79 height 27
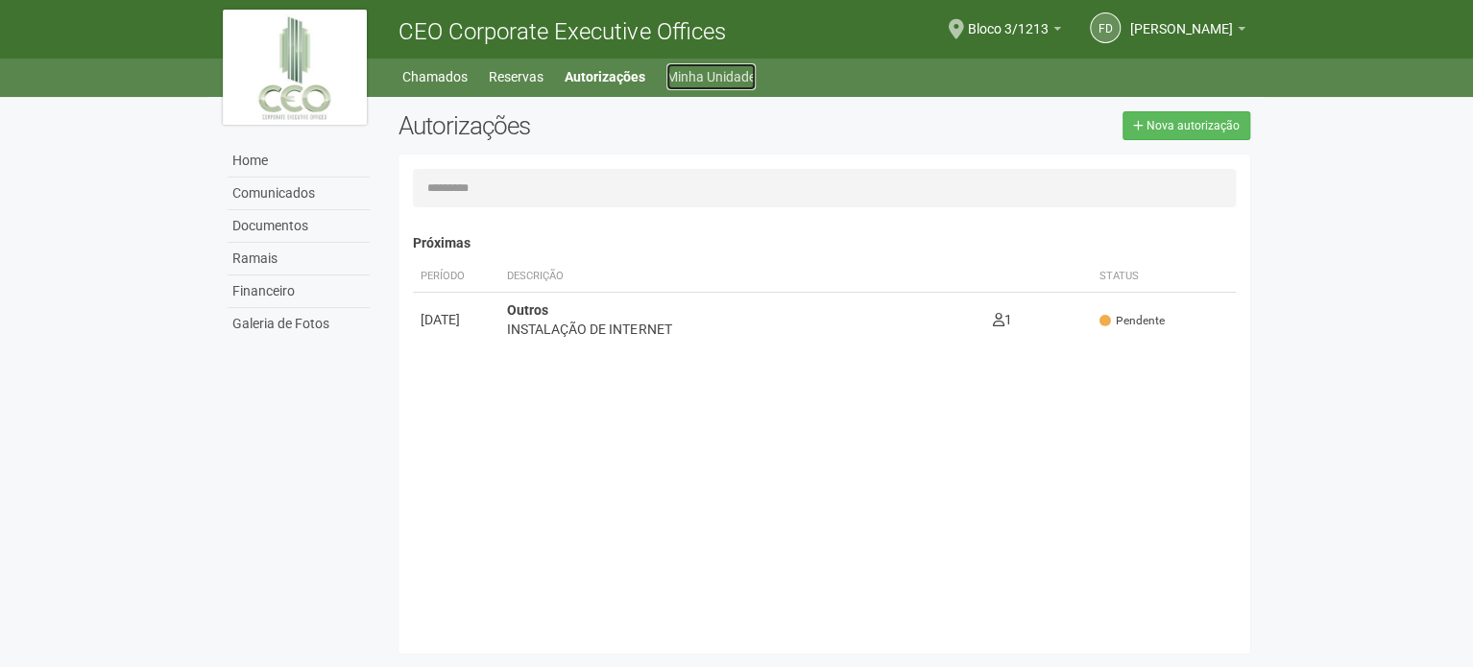
click at [701, 85] on link "Minha Unidade" at bounding box center [710, 76] width 89 height 27
